Goal: Ask a question

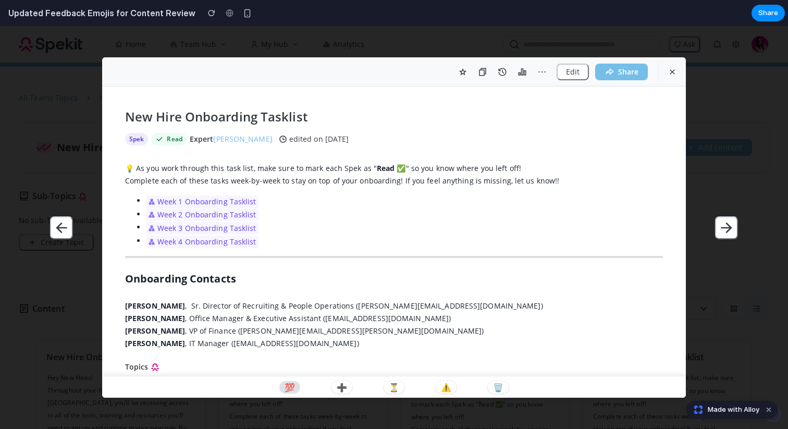
click at [291, 384] on p "💯" at bounding box center [289, 387] width 10 height 8
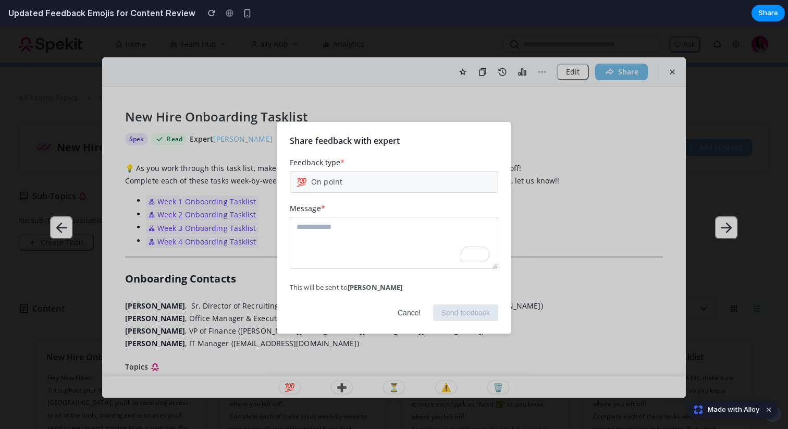
click at [407, 310] on button "Cancel" at bounding box center [409, 312] width 40 height 17
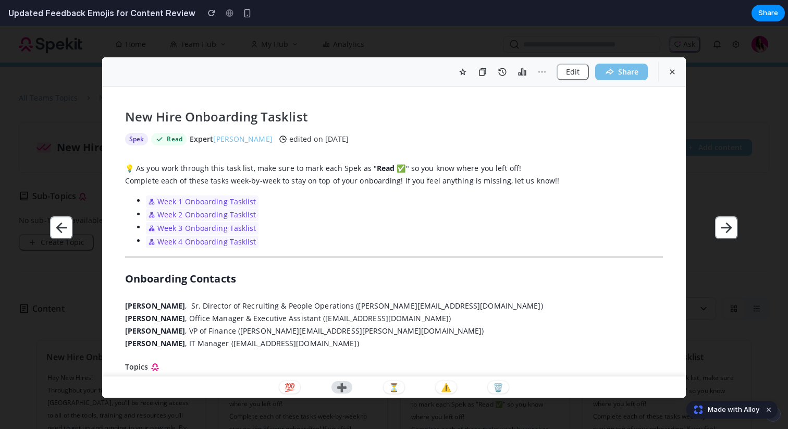
click at [341, 388] on p "➕" at bounding box center [342, 387] width 10 height 8
click at [404, 384] on div "💯 ➕ ⏳ ⚠️ 🗑️" at bounding box center [393, 387] width 583 height 22
click at [396, 384] on p "⏳" at bounding box center [394, 387] width 10 height 8
click at [449, 387] on p "⚠️" at bounding box center [446, 387] width 10 height 8
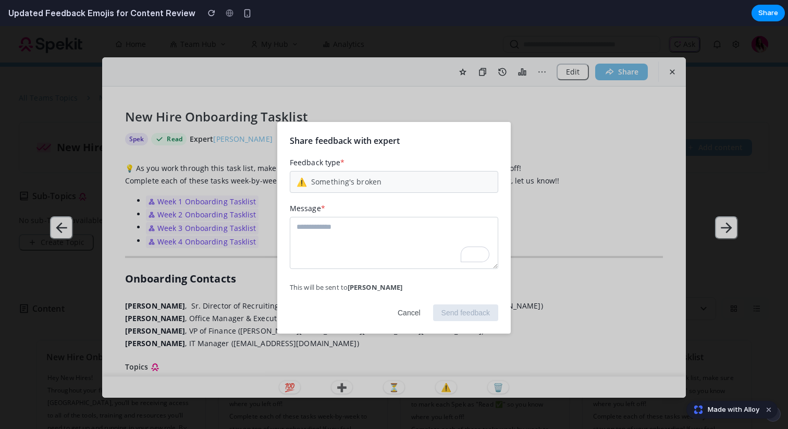
click at [355, 231] on textarea "To enrich screen reader interactions, please activate Accessibility in Grammarl…" at bounding box center [394, 243] width 208 height 52
type textarea "**********"
drag, startPoint x: 291, startPoint y: 287, endPoint x: 406, endPoint y: 287, distance: 115.1
click at [406, 287] on div "This will be sent to [PERSON_NAME]" at bounding box center [394, 286] width 208 height 9
click at [396, 288] on strong "[PERSON_NAME]" at bounding box center [374, 286] width 55 height 9
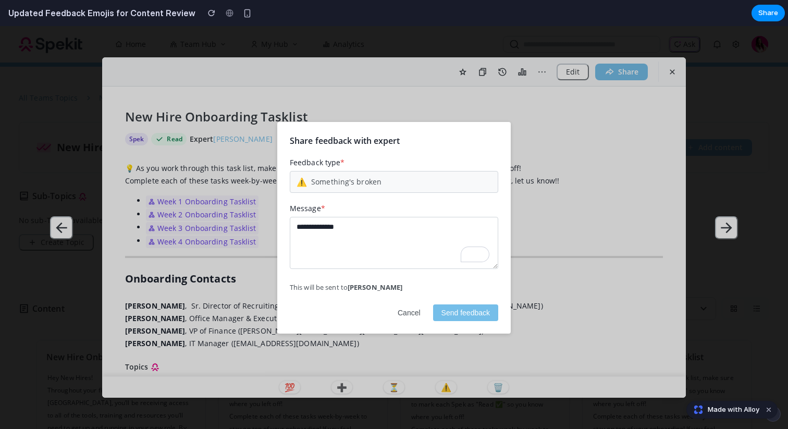
click at [402, 314] on button "Cancel" at bounding box center [409, 312] width 40 height 17
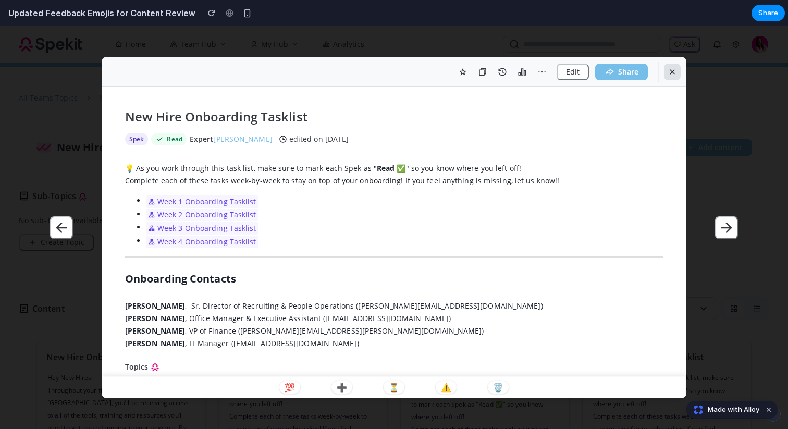
click at [675, 72] on icon "button" at bounding box center [671, 71] width 9 height 9
click at [679, 73] on button "button" at bounding box center [672, 72] width 17 height 17
